Goal: Complete application form

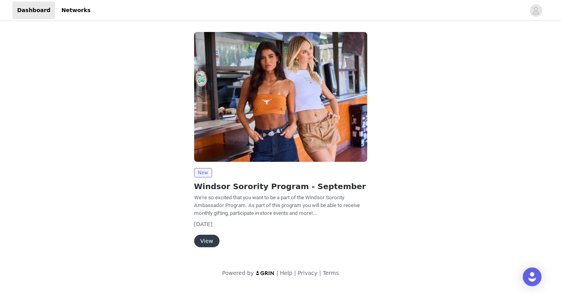
click at [200, 240] on button "View" at bounding box center [206, 241] width 25 height 12
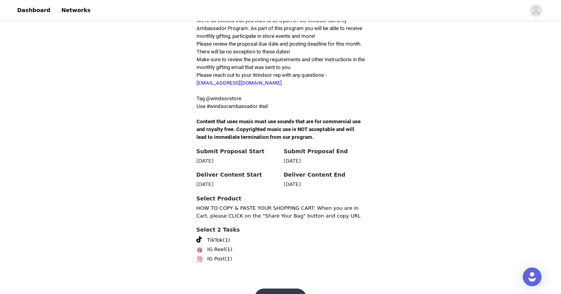
scroll to position [221, 0]
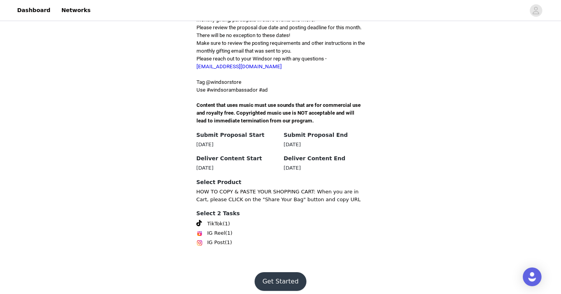
click at [272, 277] on button "Get Started" at bounding box center [280, 281] width 52 height 19
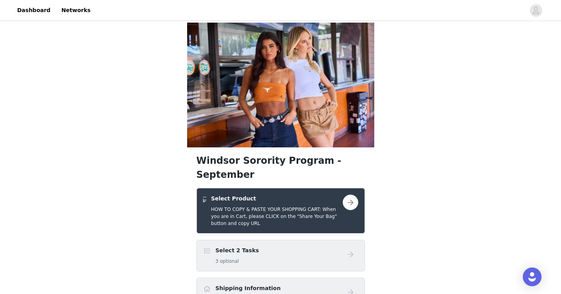
click at [280, 246] on div "Select 2 Tasks 3 optional" at bounding box center [272, 255] width 139 height 18
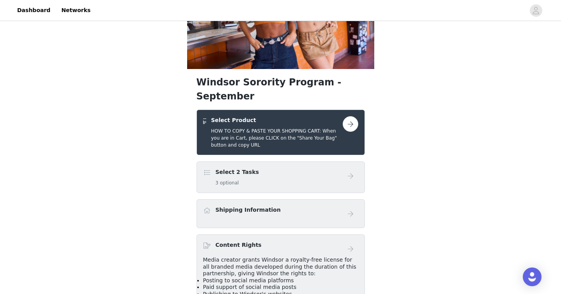
scroll to position [79, 0]
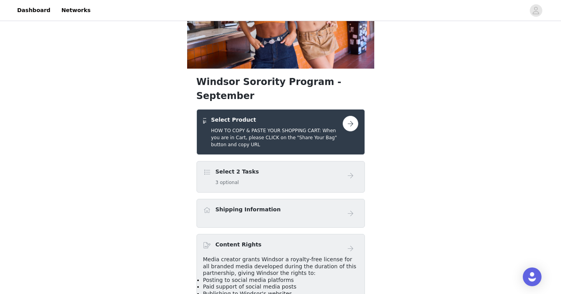
click at [347, 116] on button "button" at bounding box center [351, 124] width 16 height 16
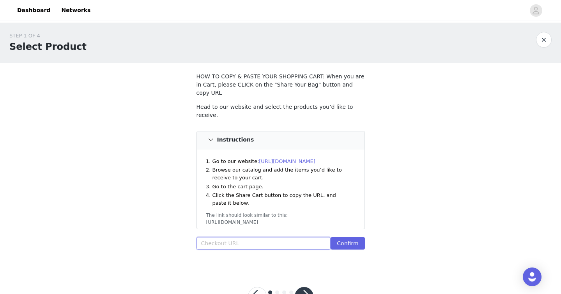
click at [214, 237] on input "text" at bounding box center [263, 243] width 134 height 12
click at [177, 219] on div "STEP 1 OF 4 Select Product HOW TO COPY & PASTE YOUR SHOPPING CART: When you are…" at bounding box center [280, 145] width 561 height 245
click at [242, 237] on input "text" at bounding box center [263, 243] width 134 height 12
paste input "[URL][DOMAIN_NAME]"
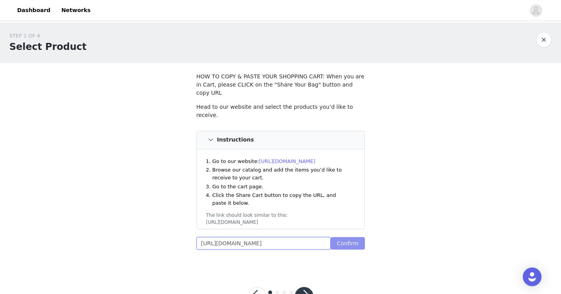
type input "[URL][DOMAIN_NAME]"
click at [353, 237] on button "Confirm" at bounding box center [347, 243] width 34 height 12
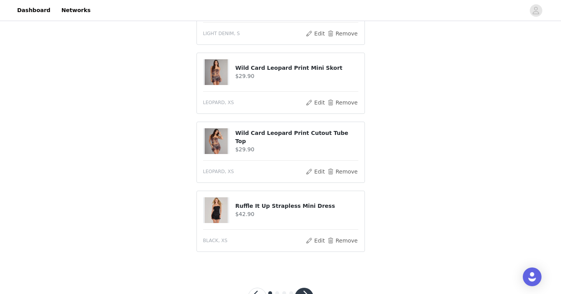
scroll to position [498, 0]
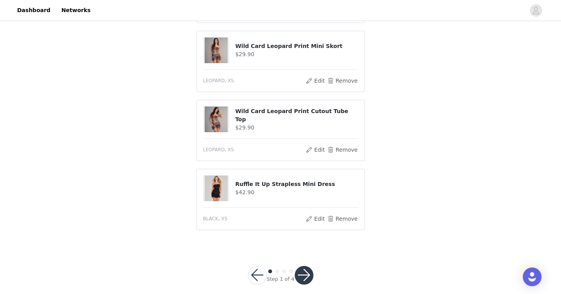
click at [308, 270] on button "button" at bounding box center [304, 275] width 19 height 19
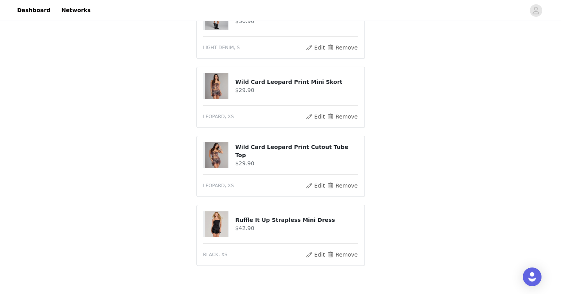
scroll to position [526, 0]
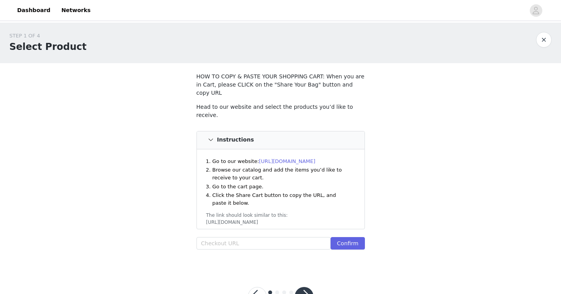
scroll to position [21, 0]
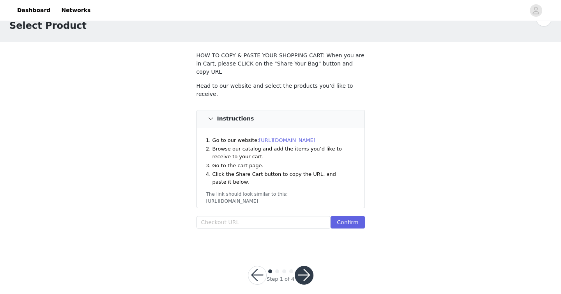
click at [213, 236] on section "HOW TO COPY & PASTE YOUR SHOPPING CART: When you are in Cart, please CLICK on t…" at bounding box center [280, 144] width 187 height 205
click at [215, 216] on input "text" at bounding box center [263, 222] width 134 height 12
paste input "[URL][DOMAIN_NAME]"
type input "[URL][DOMAIN_NAME]"
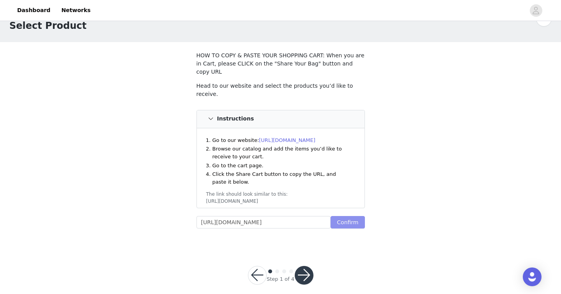
click at [347, 216] on button "Confirm" at bounding box center [347, 222] width 34 height 12
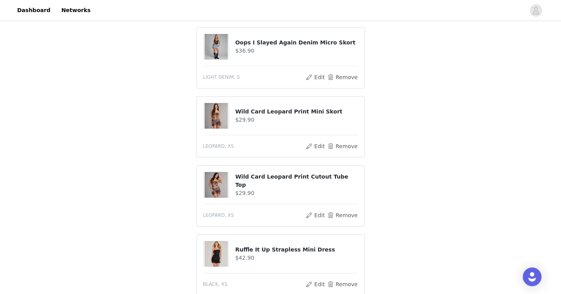
scroll to position [498, 0]
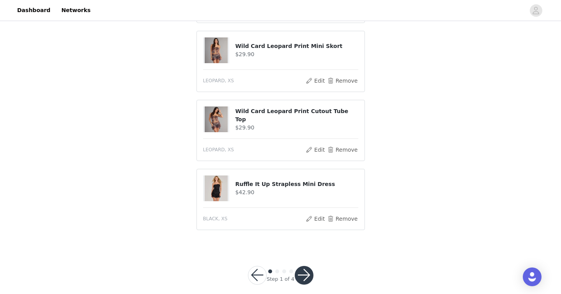
click at [300, 266] on button "button" at bounding box center [304, 275] width 19 height 19
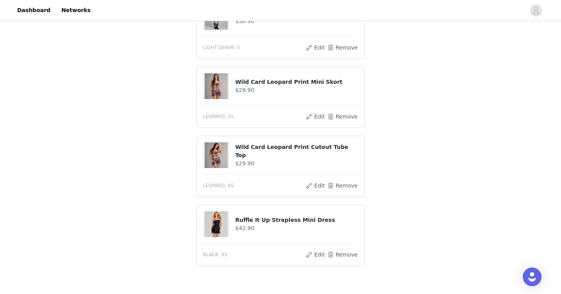
scroll to position [526, 0]
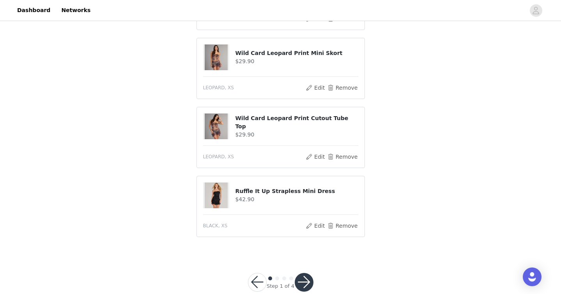
click at [302, 273] on button "button" at bounding box center [304, 282] width 19 height 19
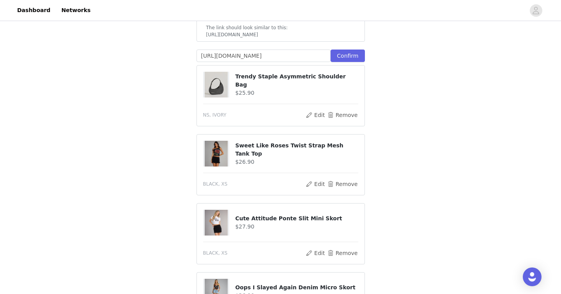
scroll to position [218, 0]
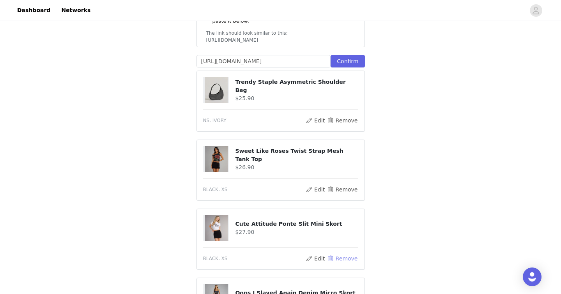
click at [338, 254] on button "Remove" at bounding box center [342, 258] width 31 height 9
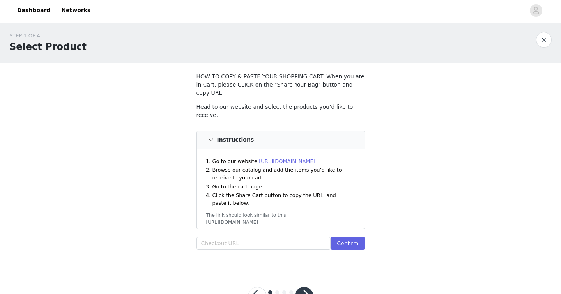
scroll to position [21, 0]
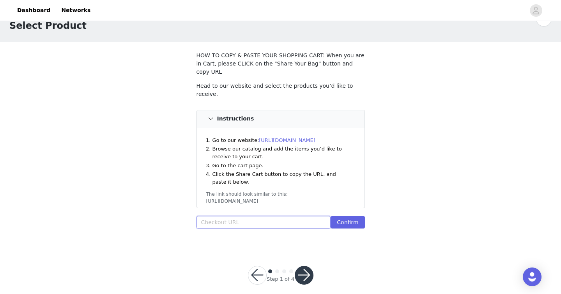
click at [220, 216] on input "text" at bounding box center [263, 222] width 134 height 12
paste input "https://www.windsorstore.com/cart/42980638130227:1,43454120460339:1,43311073067…"
type input "https://www.windsorstore.com/cart/42980638130227:1,43454120460339:1,43311073067…"
click at [352, 216] on button "Confirm" at bounding box center [347, 222] width 34 height 12
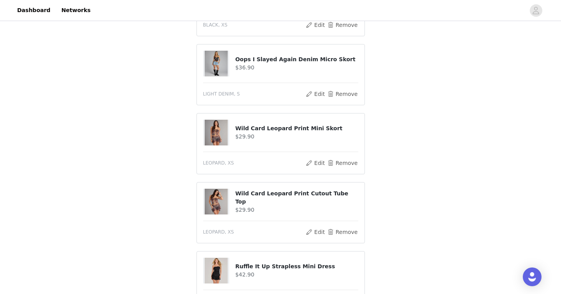
scroll to position [429, 0]
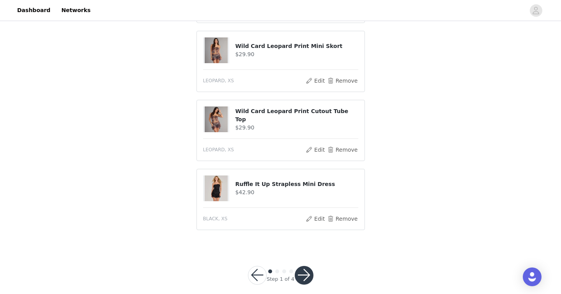
click at [305, 266] on button "button" at bounding box center [304, 275] width 19 height 19
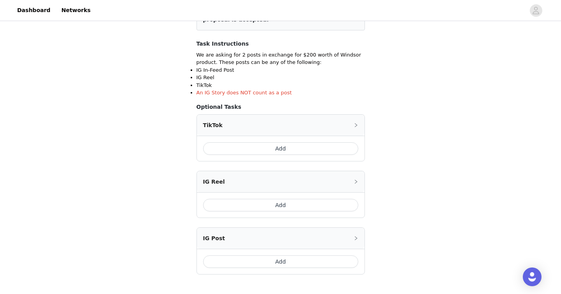
scroll to position [124, 0]
click at [283, 147] on button "Add" at bounding box center [280, 147] width 155 height 12
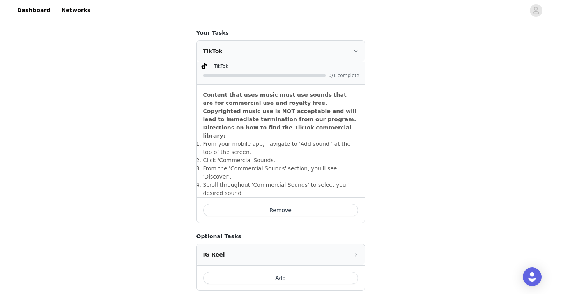
scroll to position [198, 0]
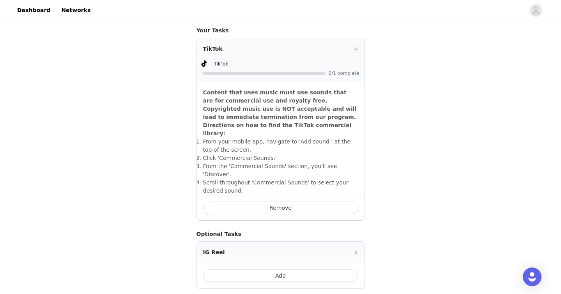
click at [254, 71] on div at bounding box center [281, 73] width 157 height 8
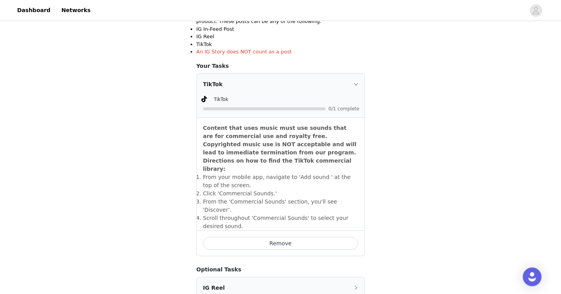
scroll to position [150, 0]
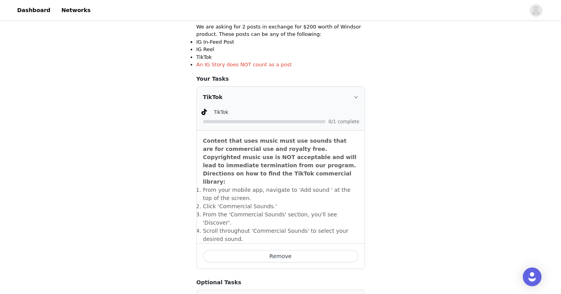
click at [358, 92] on div "TikTok" at bounding box center [281, 97] width 168 height 21
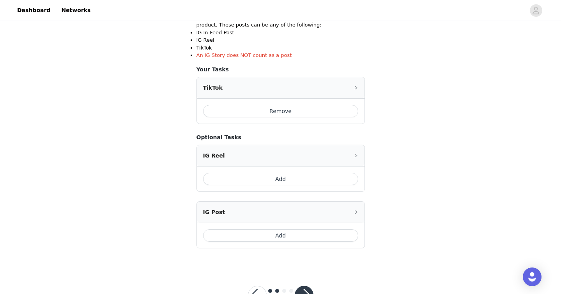
scroll to position [160, 0]
click at [333, 87] on div "TikTok" at bounding box center [281, 87] width 168 height 21
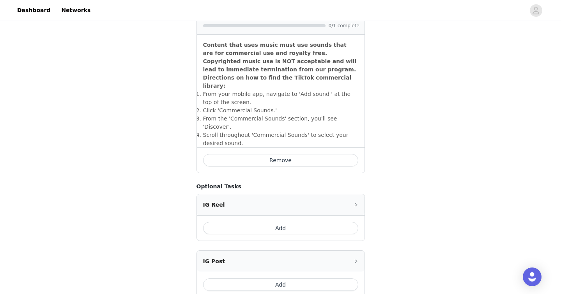
scroll to position [265, 0]
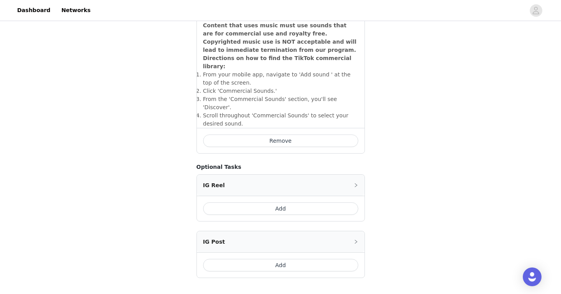
click at [289, 175] on div "IG Reel" at bounding box center [281, 185] width 168 height 21
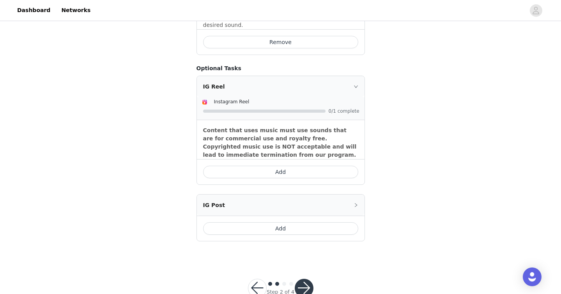
scroll to position [369, 0]
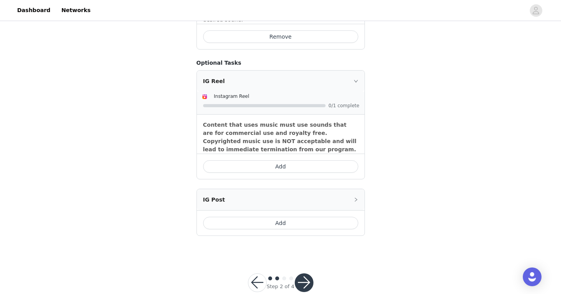
click at [304, 273] on button "button" at bounding box center [304, 282] width 19 height 19
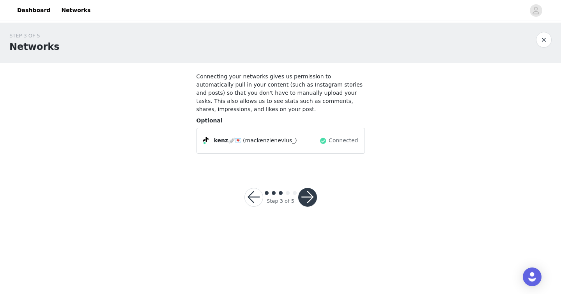
click at [308, 198] on button "button" at bounding box center [307, 197] width 19 height 19
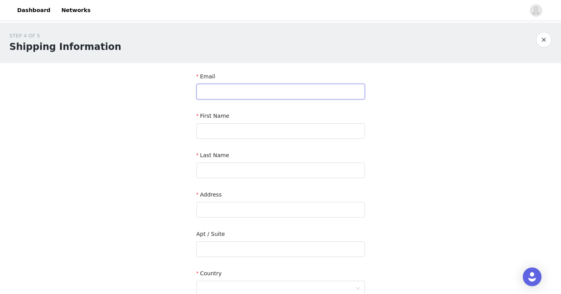
click at [255, 87] on input "text" at bounding box center [280, 92] width 168 height 16
type input "kenzie.nevius@gmail.com"
type input "Mackenzie"
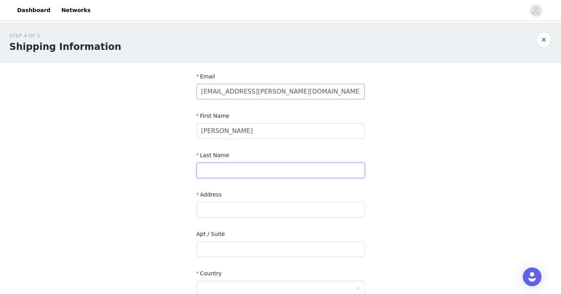
type input "Nevius"
type input "1733 Toni Ct."
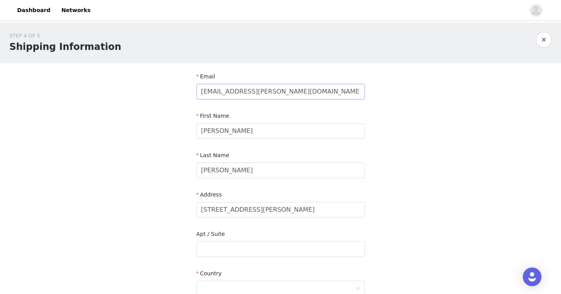
type input "Minden"
type input "89423"
type input "9166005567"
drag, startPoint x: 248, startPoint y: 211, endPoint x: 167, endPoint y: 210, distance: 81.4
click at [167, 211] on div "STEP 4 OF 5 Shipping Information Email kenzie.nevius@gmail.com First Name Macke…" at bounding box center [280, 229] width 561 height 413
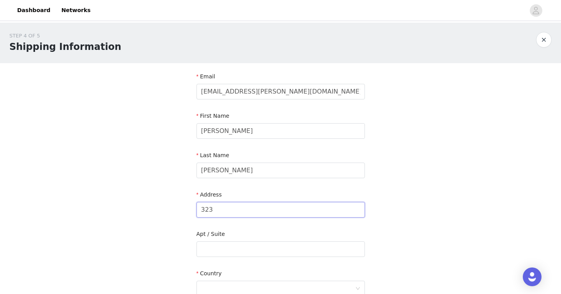
type input "323 E Veterans Way"
drag, startPoint x: 231, startPoint y: 251, endPoint x: 214, endPoint y: 250, distance: 16.8
click at [214, 250] on input "Unit 715" at bounding box center [280, 249] width 168 height 16
type input "Unit 823"
click at [162, 248] on div "STEP 4 OF 5 Shipping Information Email kenzie.nevius@gmail.com First Name Macke…" at bounding box center [280, 229] width 561 height 413
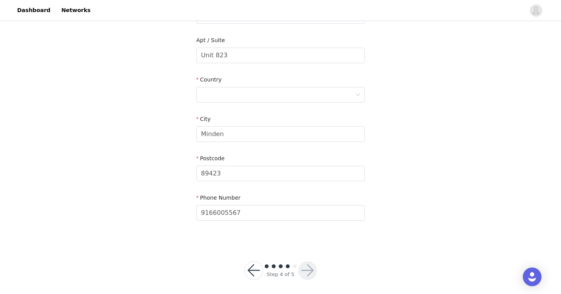
scroll to position [198, 0]
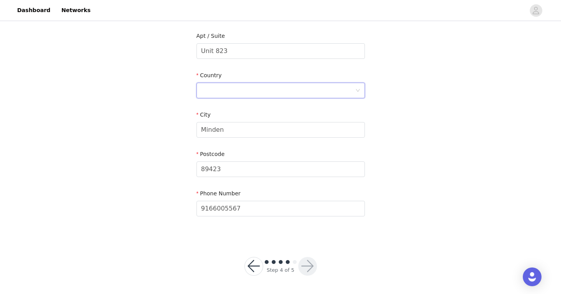
click at [246, 85] on div at bounding box center [278, 90] width 154 height 15
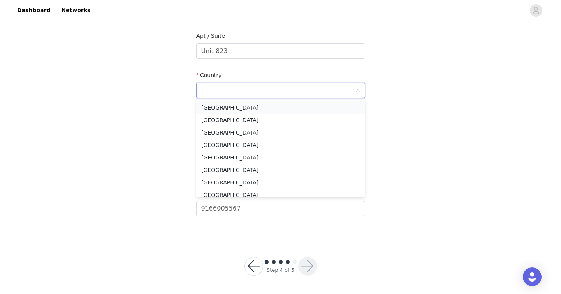
click at [231, 107] on li "United States" at bounding box center [280, 107] width 168 height 12
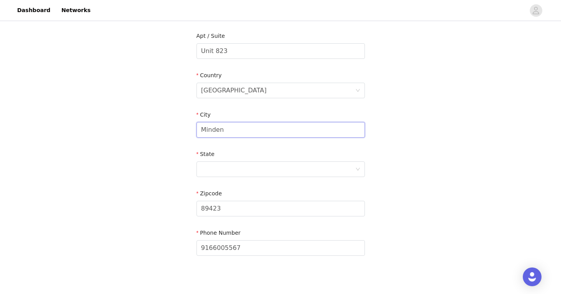
drag, startPoint x: 229, startPoint y: 126, endPoint x: 175, endPoint y: 127, distance: 54.2
click at [175, 127] on div "STEP 4 OF 5 Shipping Information Email kenzie.nevius@gmail.com First Name Macke…" at bounding box center [280, 51] width 561 height 453
type input "TEMPE"
click at [231, 170] on div at bounding box center [278, 169] width 154 height 15
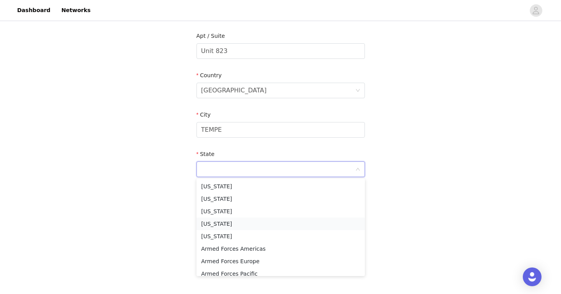
click at [215, 221] on li "Arizona" at bounding box center [280, 223] width 168 height 12
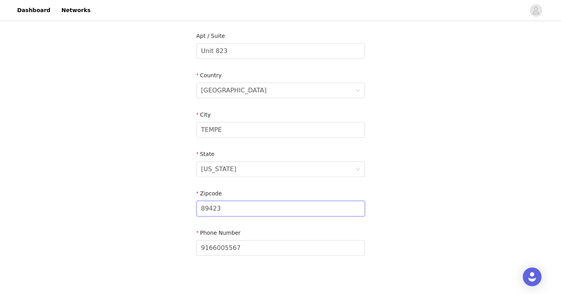
drag, startPoint x: 223, startPoint y: 208, endPoint x: 194, endPoint y: 207, distance: 29.6
click at [194, 208] on section "Email kenzie.nevius@gmail.com First Name Mackenzie Last Name Nevius Address 323…" at bounding box center [280, 71] width 187 height 412
type input "85281"
click at [155, 205] on div "STEP 4 OF 5 Shipping Information Email kenzie.nevius@gmail.com First Name Macke…" at bounding box center [280, 51] width 561 height 453
drag, startPoint x: 242, startPoint y: 246, endPoint x: 181, endPoint y: 245, distance: 60.4
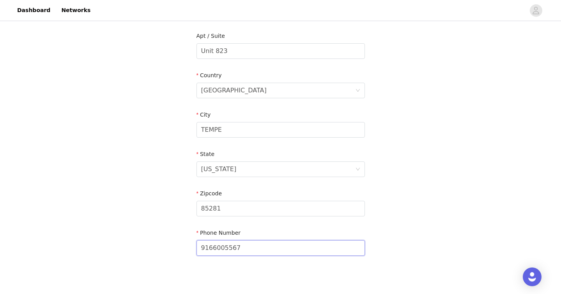
click at [181, 245] on div "STEP 4 OF 5 Shipping Information Email kenzie.nevius@gmail.com First Name Macke…" at bounding box center [280, 51] width 561 height 453
type input "9163051420"
click at [180, 204] on div "STEP 4 OF 5 Shipping Information Email kenzie.nevius@gmail.com First Name Macke…" at bounding box center [280, 51] width 561 height 453
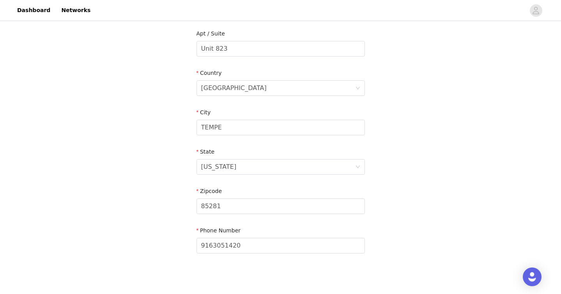
scroll to position [237, 0]
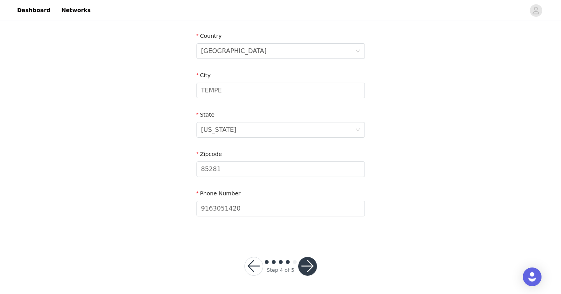
click at [306, 263] on button "button" at bounding box center [307, 266] width 19 height 19
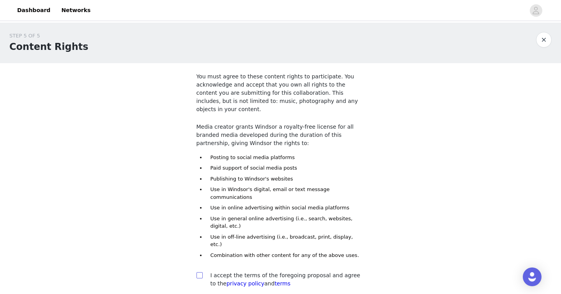
click at [200, 272] on input "checkbox" at bounding box center [198, 274] width 5 height 5
checkbox input "true"
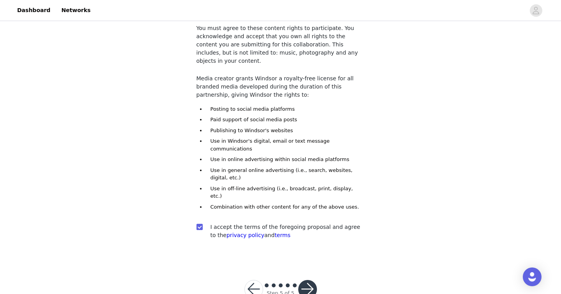
click at [307, 280] on button "button" at bounding box center [307, 289] width 19 height 19
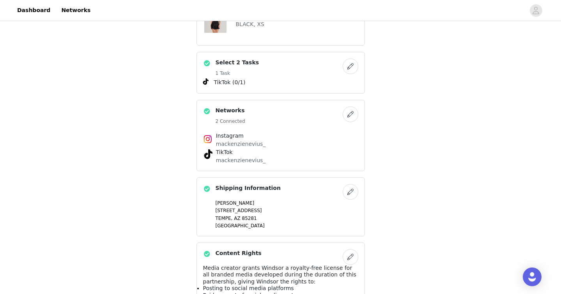
scroll to position [362, 0]
click at [349, 58] on button "button" at bounding box center [351, 66] width 16 height 16
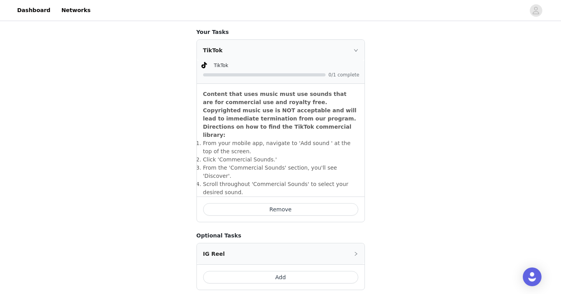
scroll to position [307, 0]
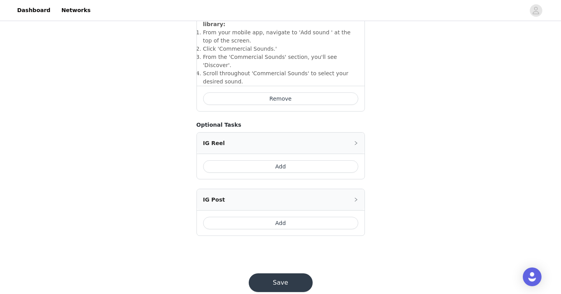
click at [269, 273] on button "Save" at bounding box center [281, 282] width 64 height 19
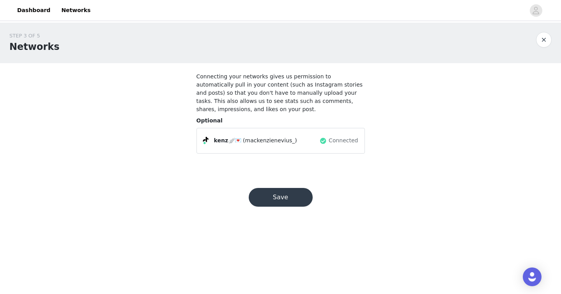
click at [276, 203] on button "Save" at bounding box center [281, 197] width 64 height 19
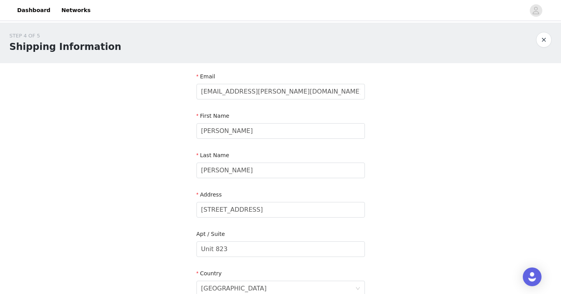
scroll to position [237, 0]
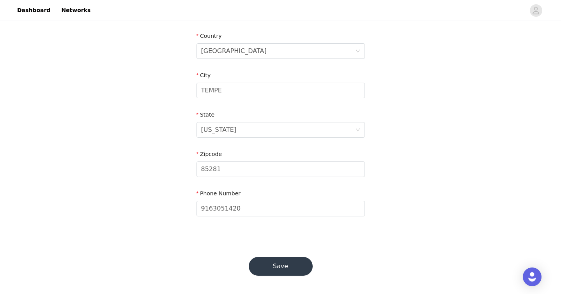
click at [275, 265] on button "Save" at bounding box center [281, 266] width 64 height 19
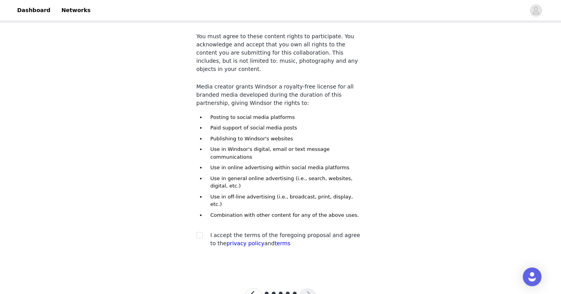
scroll to position [48, 0]
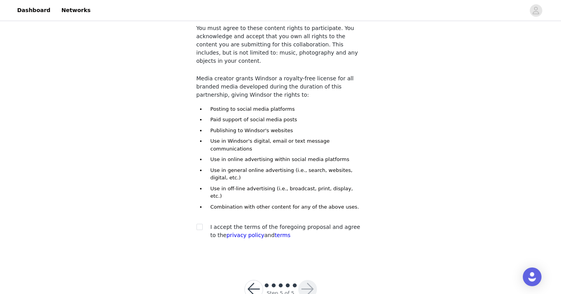
click at [202, 223] on div at bounding box center [201, 227] width 11 height 8
click at [201, 224] on span at bounding box center [199, 227] width 6 height 6
click at [201, 224] on input "checkbox" at bounding box center [198, 226] width 5 height 5
checkbox input "true"
click at [312, 280] on button "button" at bounding box center [307, 289] width 19 height 19
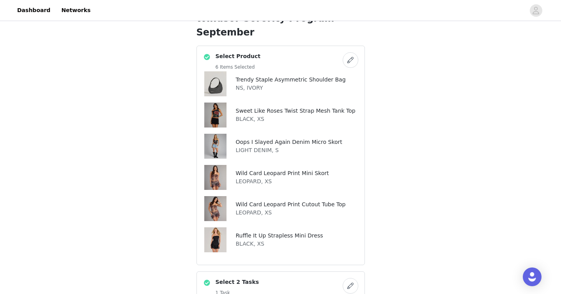
scroll to position [139, 0]
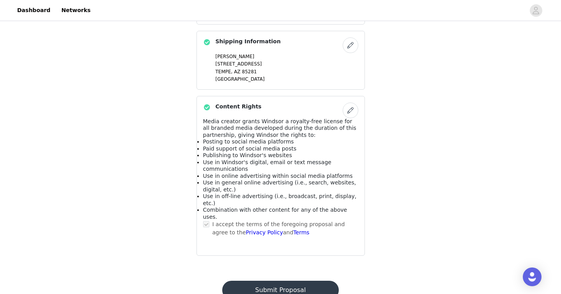
click at [277, 281] on button "Submit Proposal" at bounding box center [280, 290] width 117 height 19
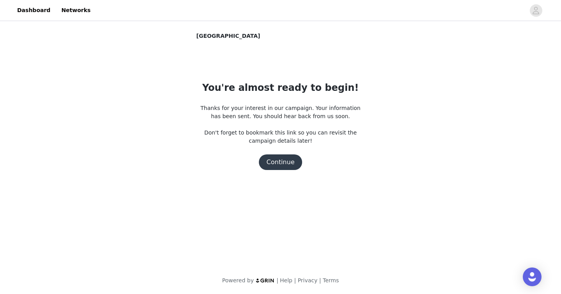
click at [288, 163] on button "Continue" at bounding box center [281, 162] width 44 height 16
